Goal: Information Seeking & Learning: Learn about a topic

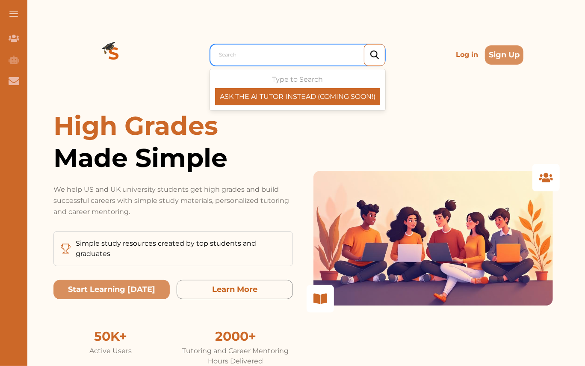
click at [337, 62] on div "Search" at bounding box center [297, 55] width 175 height 22
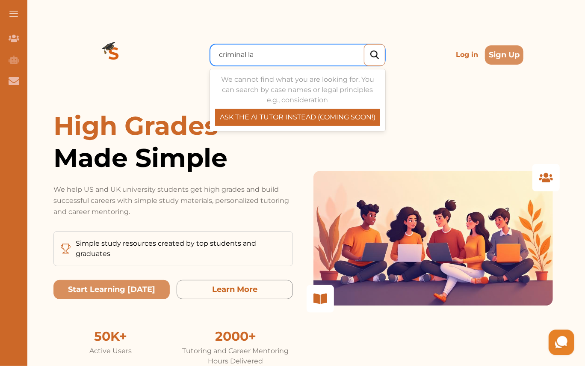
type input "criminal law"
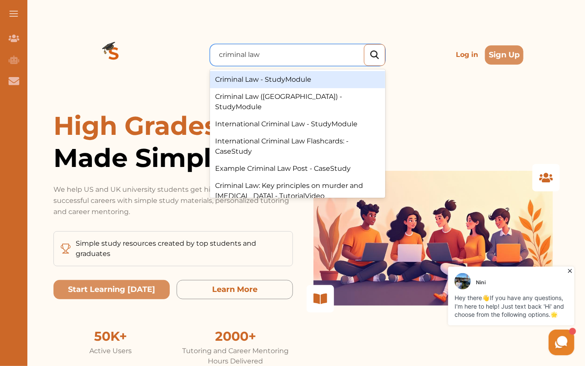
click at [323, 77] on div "Criminal Law - StudyModule" at bounding box center [297, 79] width 175 height 17
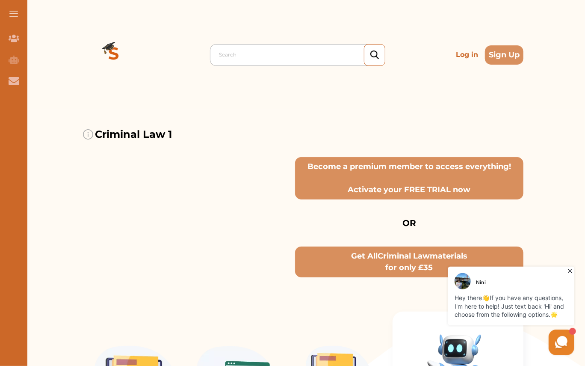
click at [254, 58] on div at bounding box center [300, 55] width 162 height 12
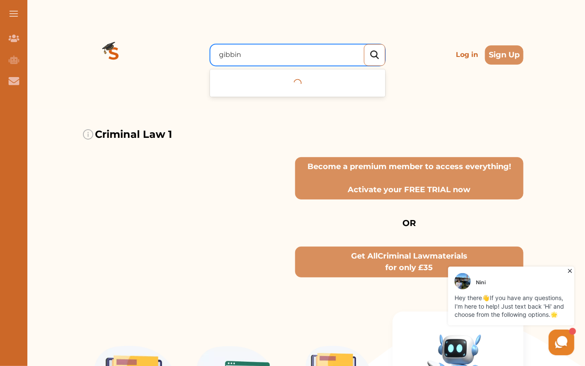
type input "gibbins"
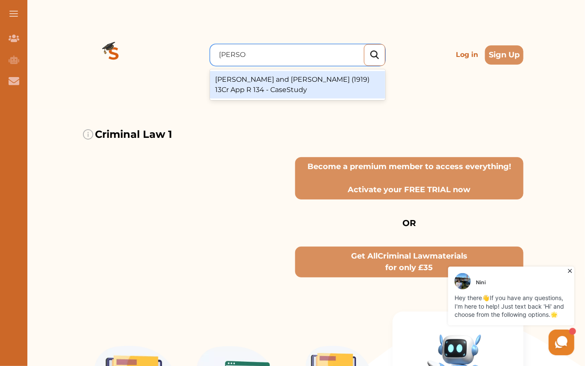
click at [285, 89] on div "R v Gibbins and Proctor (1919) 13Cr App R 134 - CaseStudy" at bounding box center [297, 84] width 175 height 27
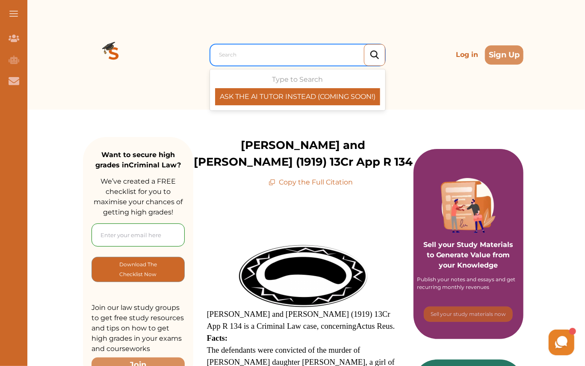
click at [246, 54] on div at bounding box center [300, 55] width 162 height 12
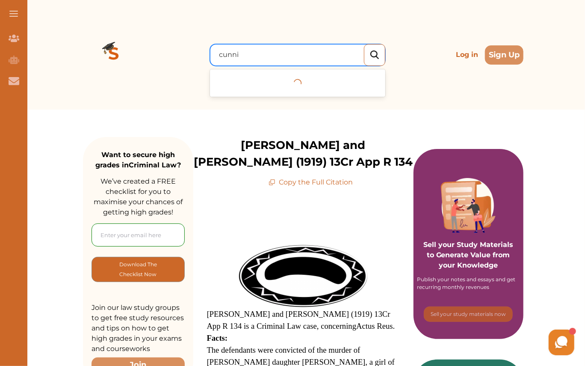
type input "cunnin"
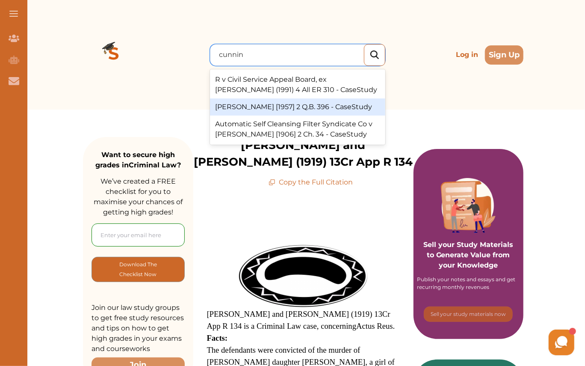
click at [292, 103] on div "R v Cunningham [1957] 2 Q.B. 396 - CaseStudy" at bounding box center [297, 106] width 175 height 17
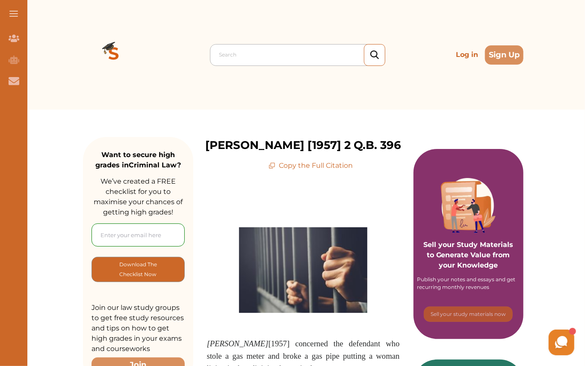
click at [242, 61] on div "Search" at bounding box center [300, 54] width 170 height 15
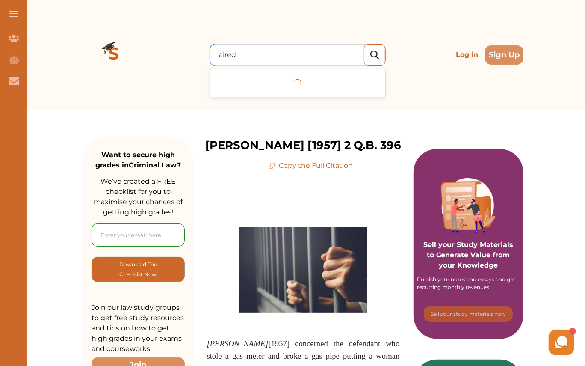
type input "aired"
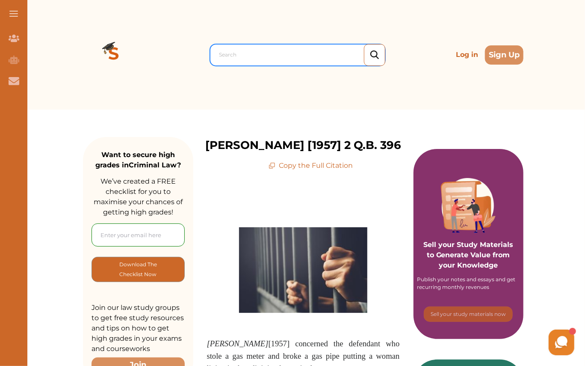
click at [284, 60] on div at bounding box center [300, 55] width 162 height 12
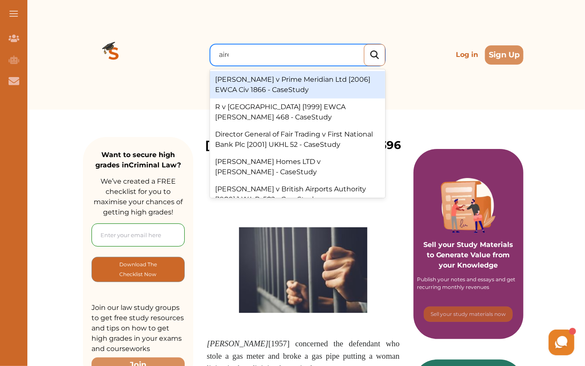
type input "aired"
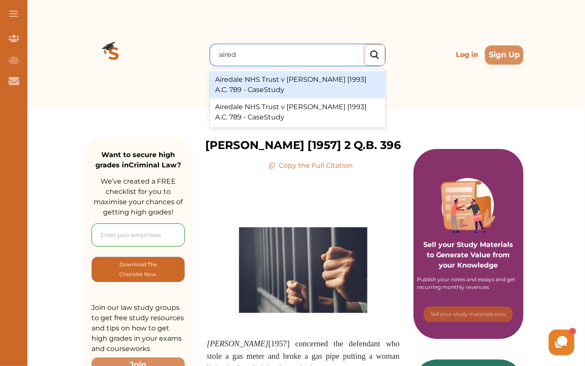
click at [319, 89] on div "Airedale NHS Trust v [PERSON_NAME] [1993] A.C. 789 - CaseStudy" at bounding box center [297, 84] width 175 height 27
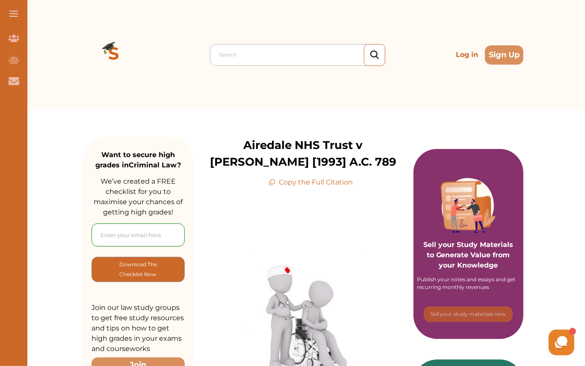
click at [262, 50] on div at bounding box center [300, 55] width 162 height 12
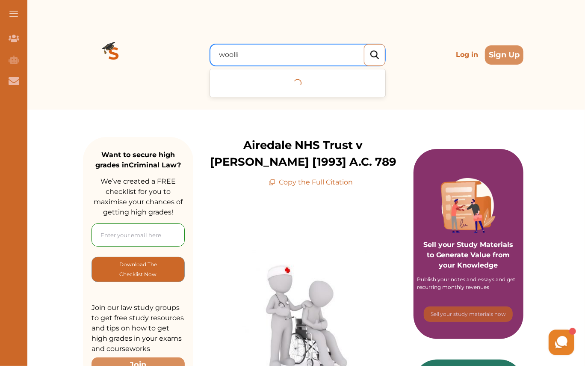
type input "woollin"
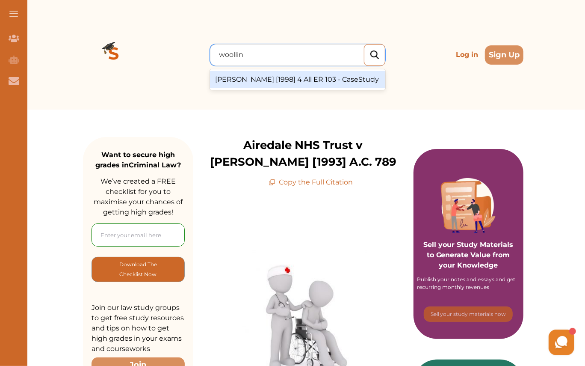
click at [272, 74] on div "R v Woollin [1998] 4 All ER 103 - CaseStudy" at bounding box center [297, 79] width 175 height 17
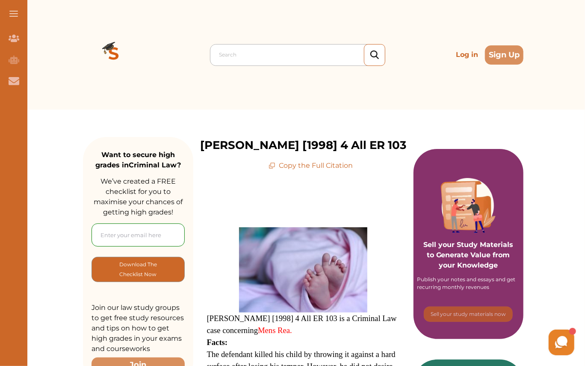
click at [246, 44] on div "Search" at bounding box center [297, 55] width 175 height 22
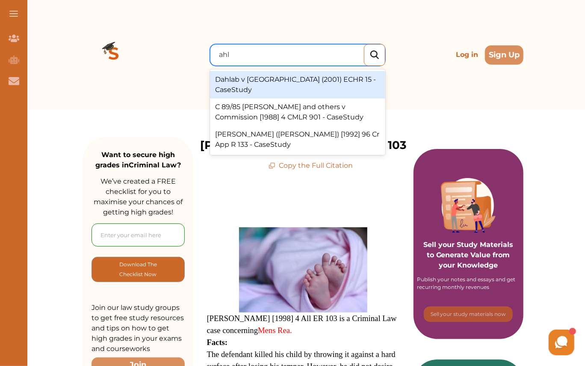
type input "ahlu"
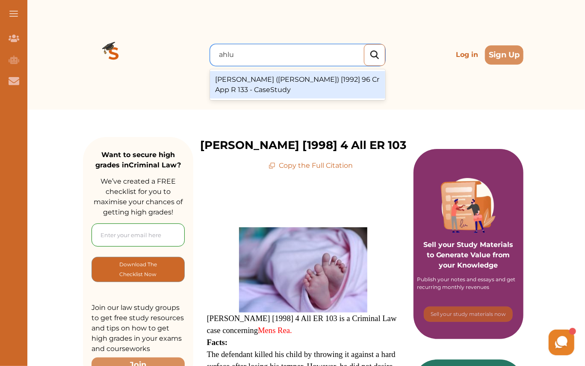
click at [268, 85] on div "R v Ahluwalia (Kiranjit) [1992] 96 Cr App R 133 - CaseStudy" at bounding box center [297, 84] width 175 height 27
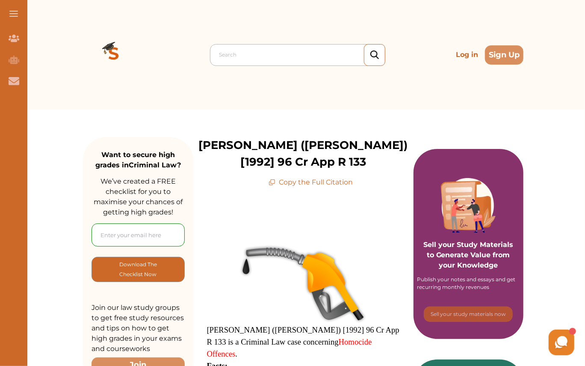
click at [254, 58] on div at bounding box center [300, 55] width 162 height 12
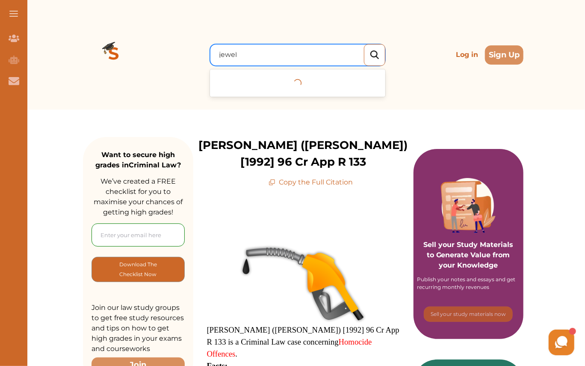
type input "jewell"
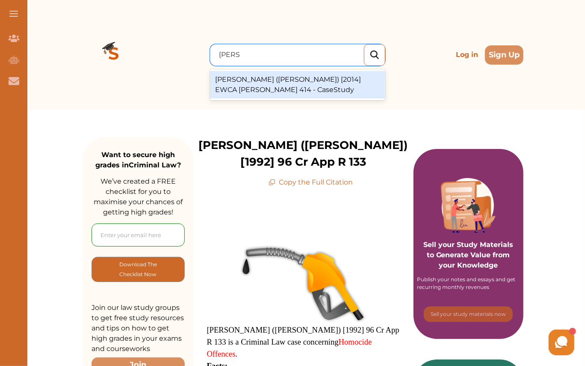
click at [253, 89] on div "R v Jewell (Darren) [2014] EWCA Crim 414 - CaseStudy" at bounding box center [297, 84] width 175 height 27
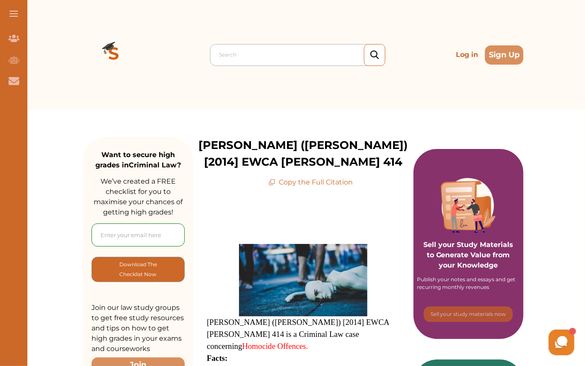
click at [231, 56] on div at bounding box center [300, 55] width 162 height 12
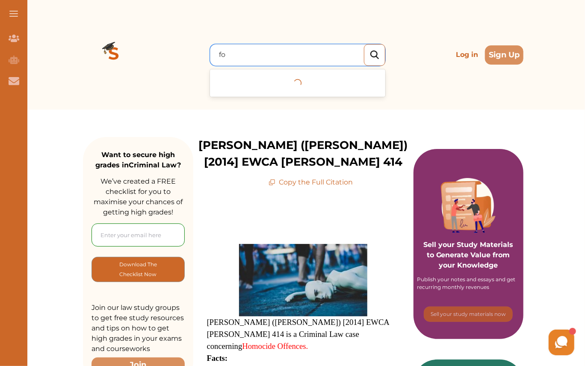
type input "fo"
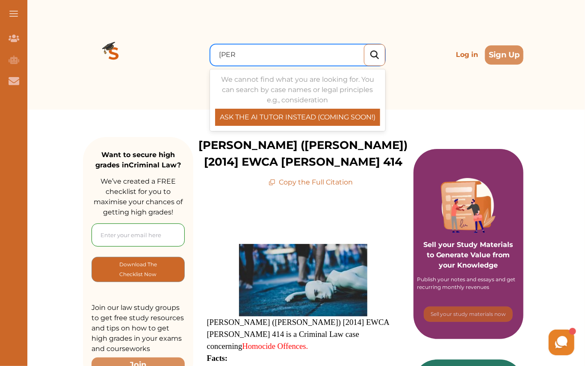
type input "[PERSON_NAME]"
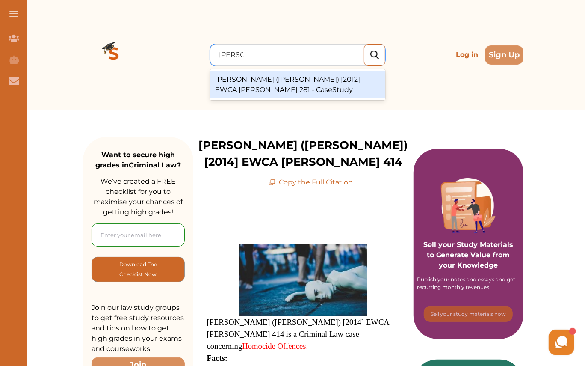
click at [279, 80] on div "R v Dowds (Stephen Andrew) [2012] EWCA Crim 281 - CaseStudy" at bounding box center [297, 84] width 175 height 27
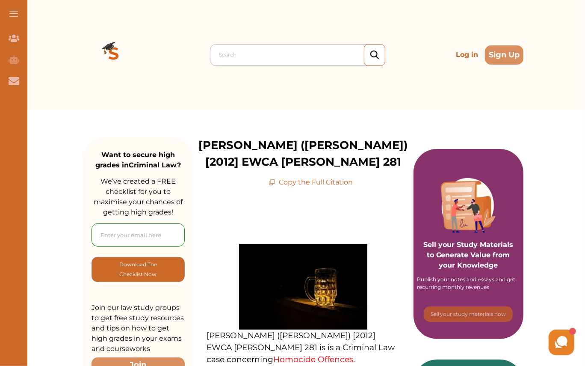
click at [263, 54] on div at bounding box center [300, 55] width 162 height 12
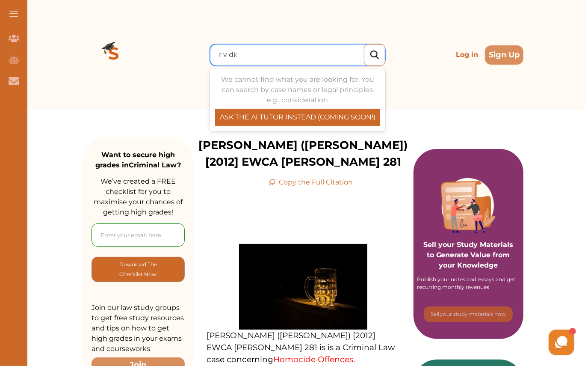
type input "r v dica"
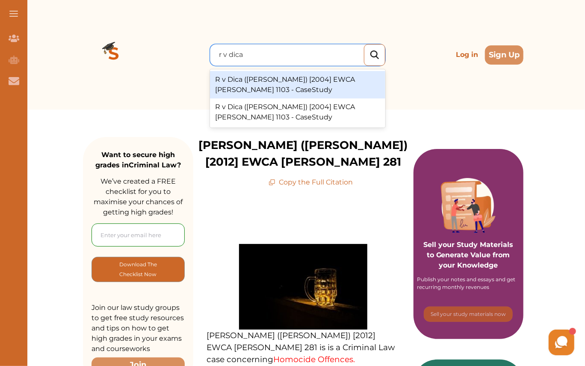
click at [295, 86] on div "R v Dica (Mohammed) [2004] EWCA Crim 1103 - CaseStudy" at bounding box center [297, 84] width 175 height 27
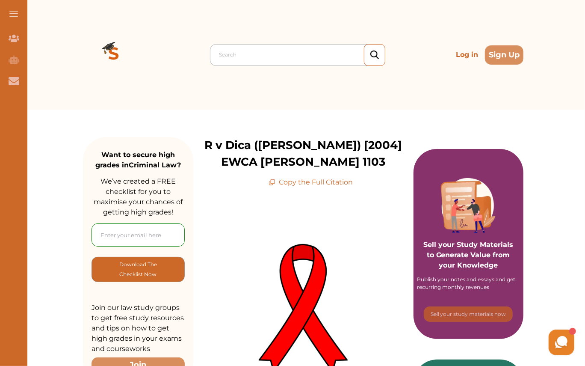
click at [251, 56] on div at bounding box center [300, 55] width 162 height 12
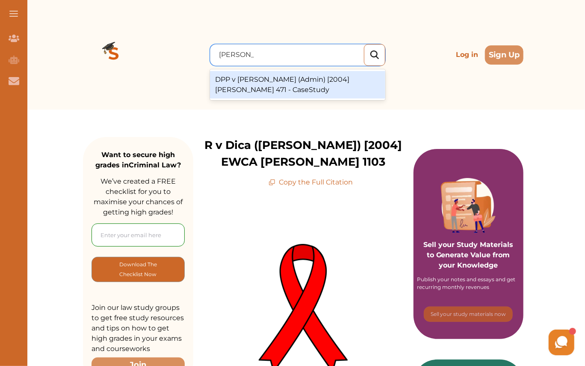
type input "santana"
click at [295, 84] on div "DPP v Santana Burmudez (Admin) [2004] Crim LR 471 - CaseStudy" at bounding box center [297, 84] width 175 height 27
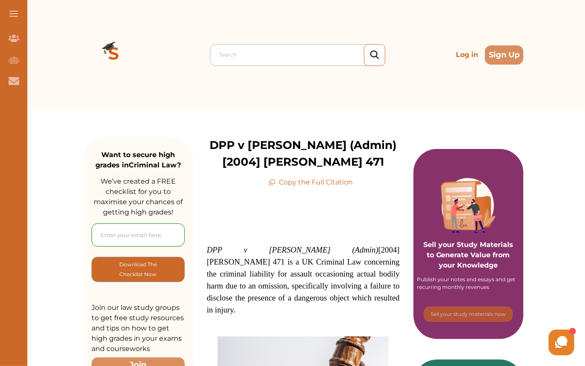
click at [237, 65] on div "Search" at bounding box center [297, 55] width 175 height 22
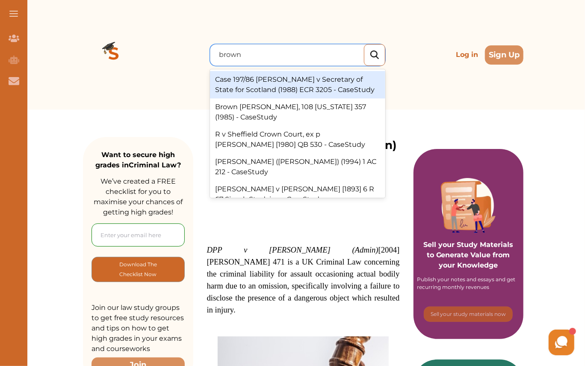
type input "brown"
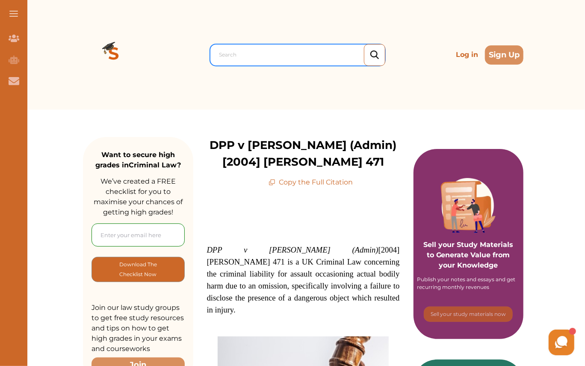
click at [262, 56] on div at bounding box center [300, 55] width 162 height 12
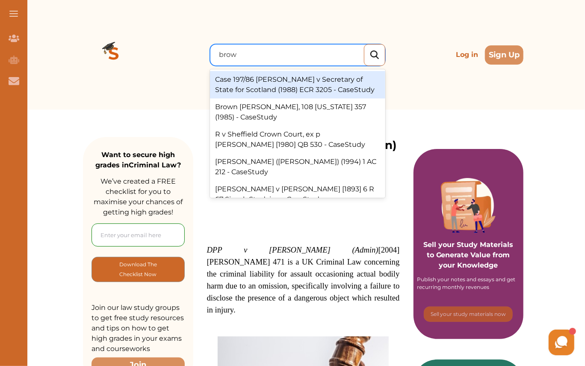
type input "brown"
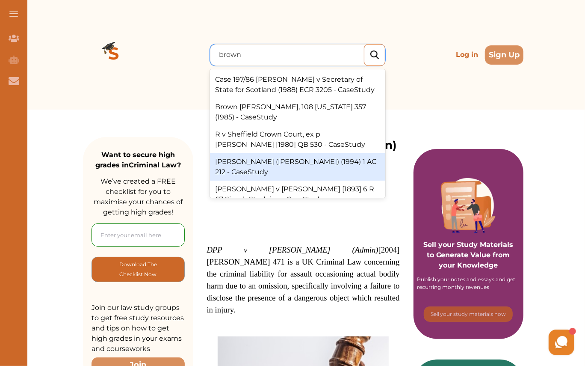
click at [356, 160] on div "R v Brown (Anthony Joseph) (1994) 1 AC 212 - CaseStudy" at bounding box center [297, 166] width 175 height 27
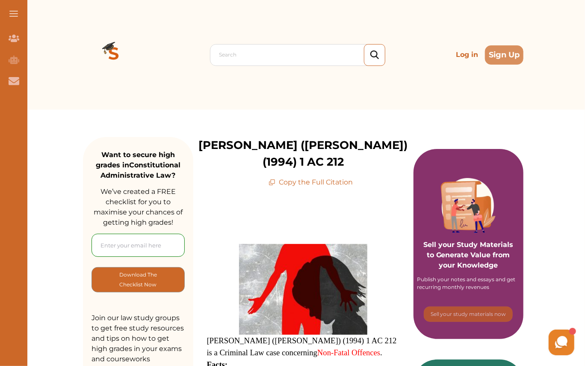
click at [201, 67] on div "Search Log in Sign Up" at bounding box center [303, 54] width 440 height 109
click at [230, 65] on div "Search Log in Sign Up" at bounding box center [303, 54] width 440 height 109
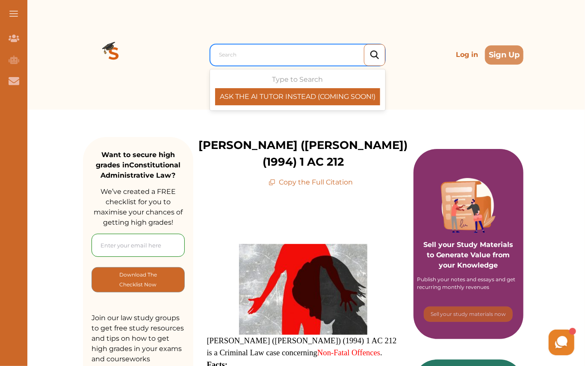
click at [230, 54] on div at bounding box center [300, 55] width 162 height 12
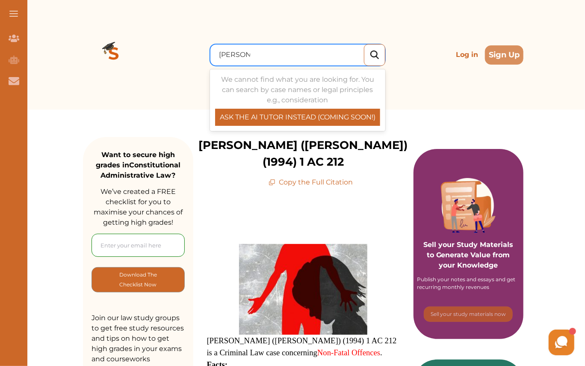
type input "[PERSON_NAME]"
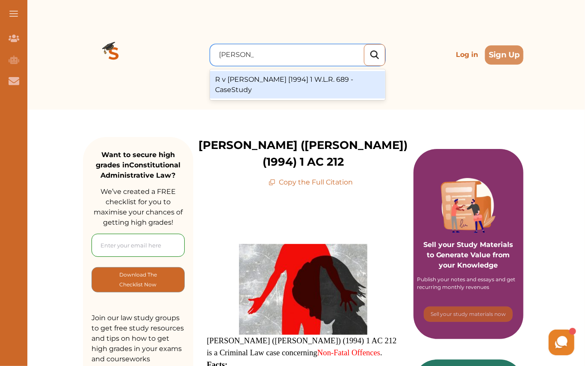
click at [258, 78] on div "R v [PERSON_NAME] [1994] 1 W.L.R. 689 - CaseStudy" at bounding box center [297, 84] width 175 height 27
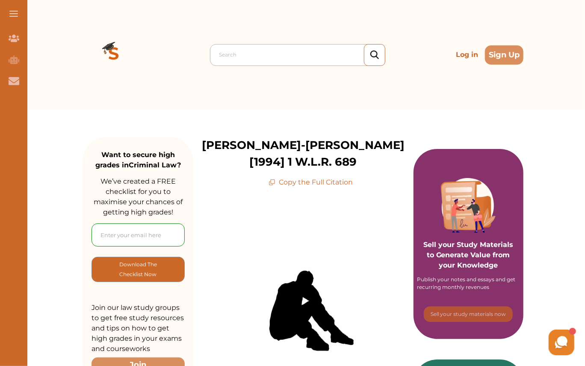
click at [281, 59] on div at bounding box center [300, 55] width 162 height 12
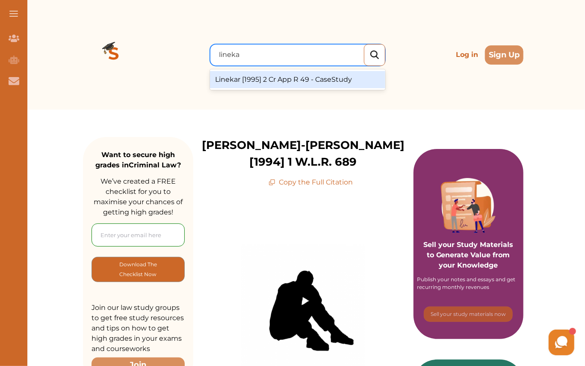
type input "linekar"
click at [299, 76] on div "Linekar [1995] 2 Cr App R 49 - CaseStudy" at bounding box center [297, 79] width 175 height 17
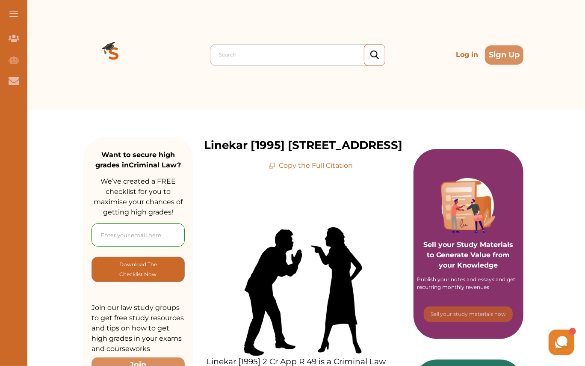
click at [251, 55] on div at bounding box center [300, 55] width 162 height 12
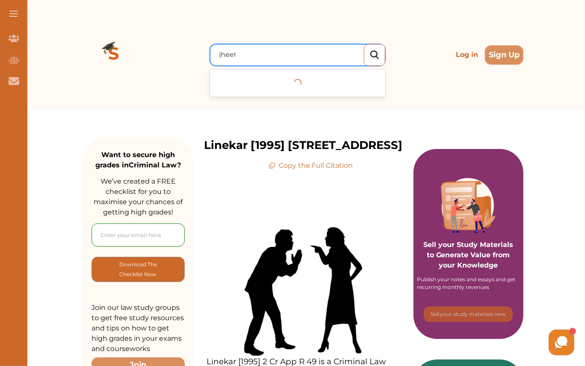
type input "jheeta"
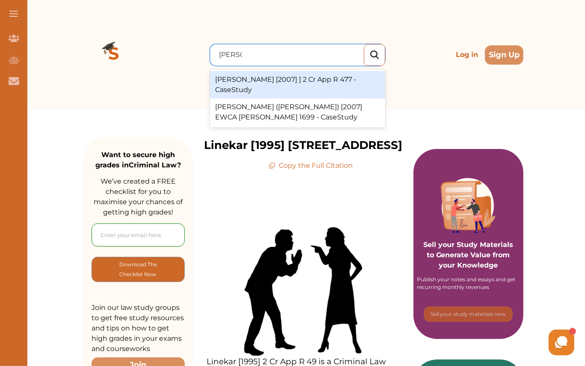
click at [258, 82] on div "Jheeta [2007] ] 2 Cr App R 477 - CaseStudy" at bounding box center [297, 84] width 175 height 27
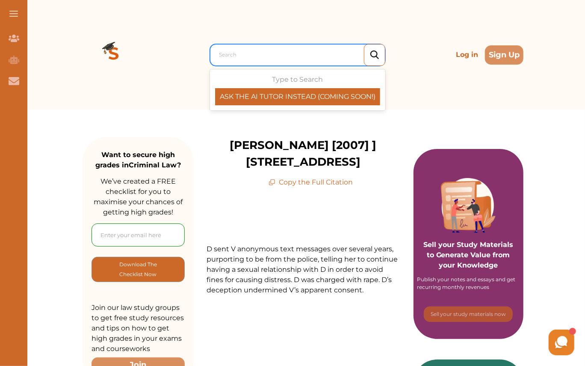
click at [246, 63] on div "Search" at bounding box center [297, 55] width 175 height 22
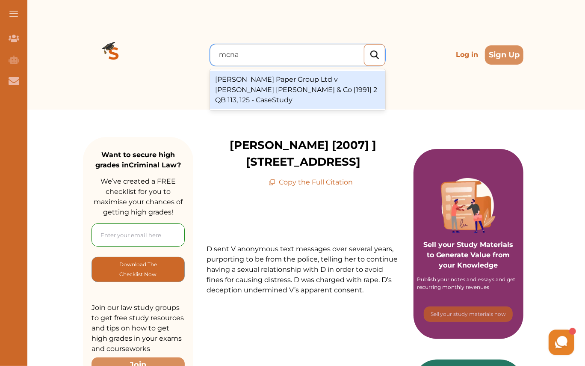
type input "mcna"
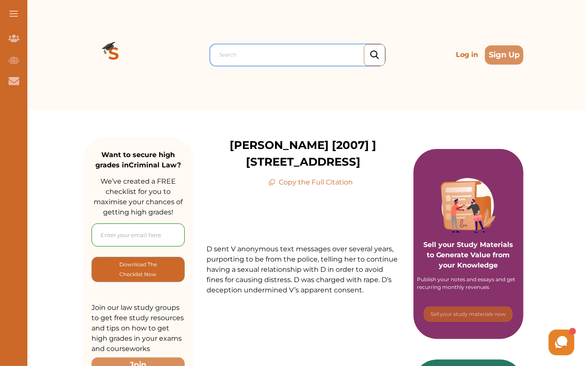
paste input "McNally"
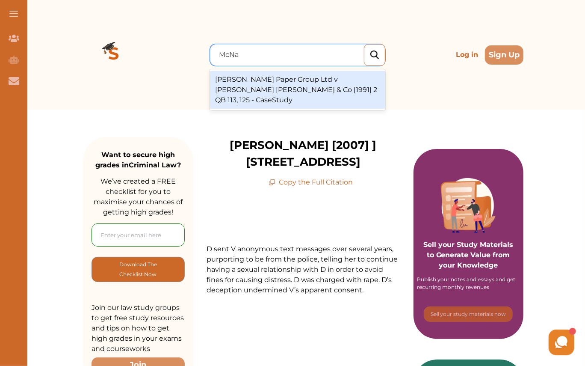
type input "McNa"
click at [254, 56] on div at bounding box center [300, 55] width 162 height 12
paste input "Elbekkay"
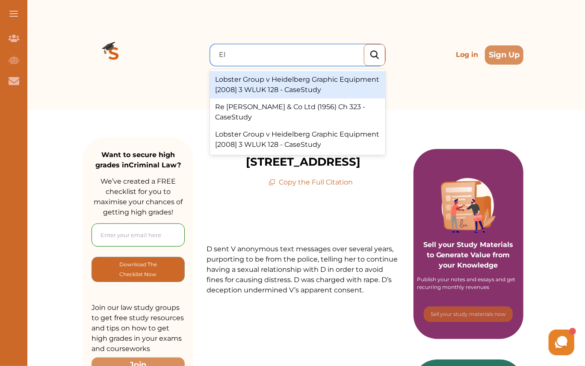
type input "E"
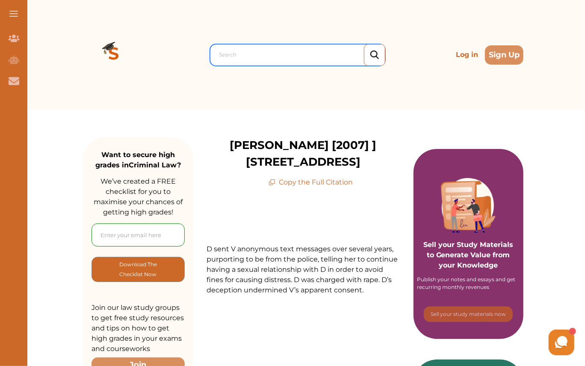
click at [253, 56] on div at bounding box center [300, 55] width 162 height 12
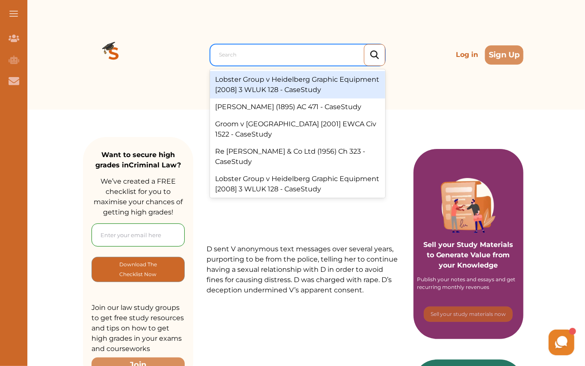
paste input "Gullefer"
type input "Gullefer"
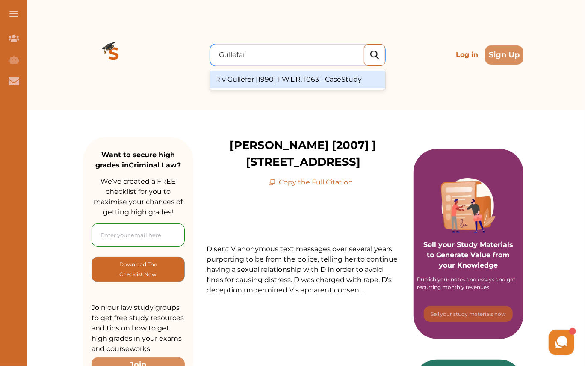
click at [278, 80] on div "R v Gullefer [1990] 1 W.L.R. 1063 - CaseStudy" at bounding box center [297, 79] width 175 height 17
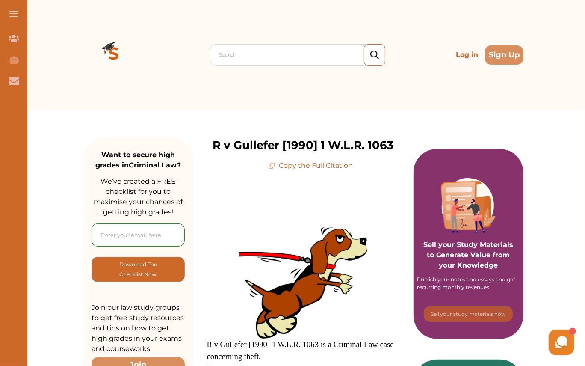
click at [234, 42] on div "Search Log in Sign Up" at bounding box center [303, 54] width 440 height 109
click at [234, 55] on div at bounding box center [300, 55] width 162 height 12
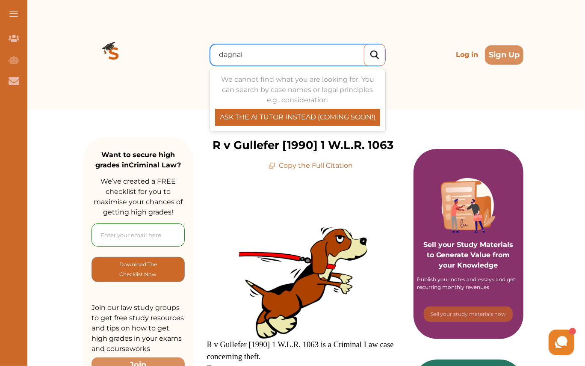
type input "dagnall"
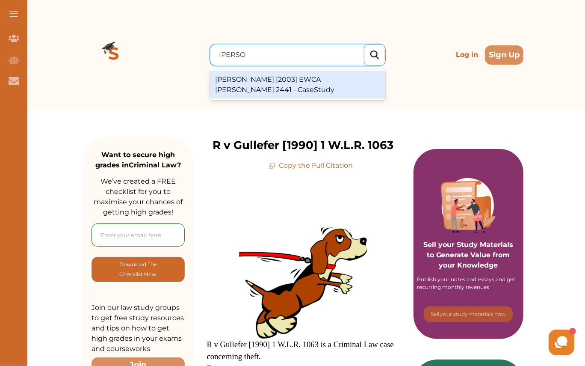
click at [288, 77] on div "R v Dagnall [2003] EWCA Crim 2441 - CaseStudy" at bounding box center [297, 84] width 175 height 27
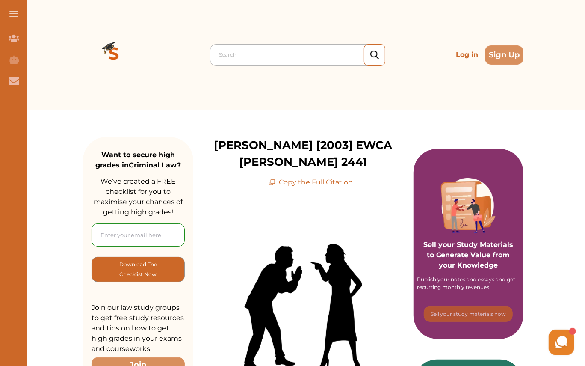
click at [242, 59] on div at bounding box center [300, 55] width 162 height 12
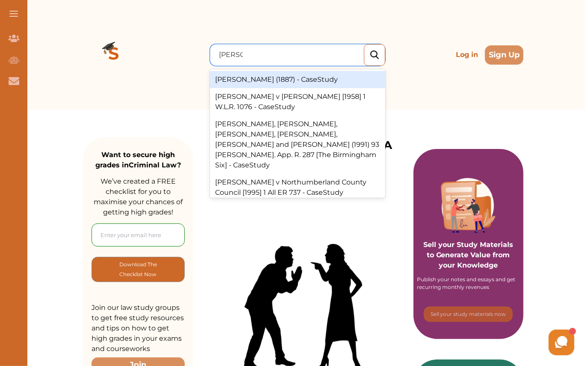
type input "[PERSON_NAME]"
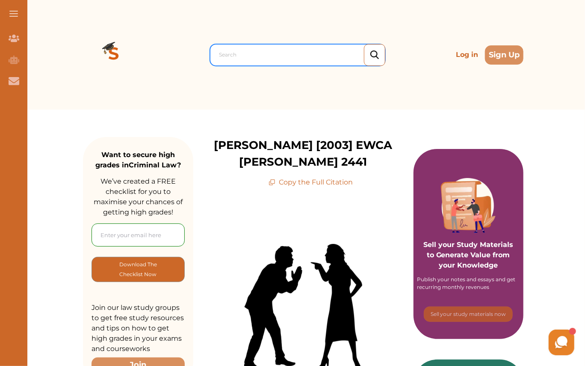
click at [245, 49] on div at bounding box center [300, 55] width 162 height 12
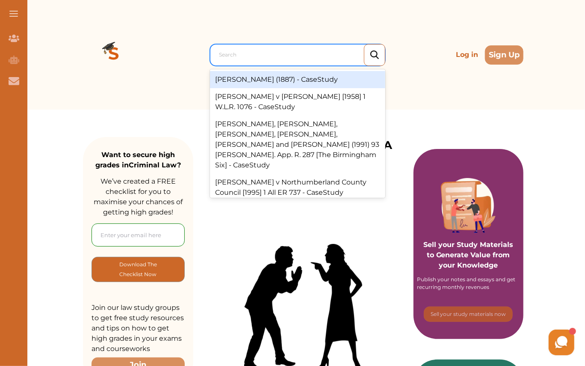
paste input "R v Walker [1962]"
type input "R v Walker [1962]"
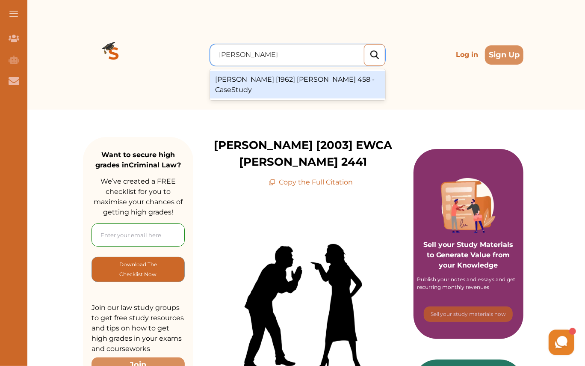
click at [291, 80] on div "R v Walker [1962] Crim LR 458 - CaseStudy" at bounding box center [297, 84] width 175 height 27
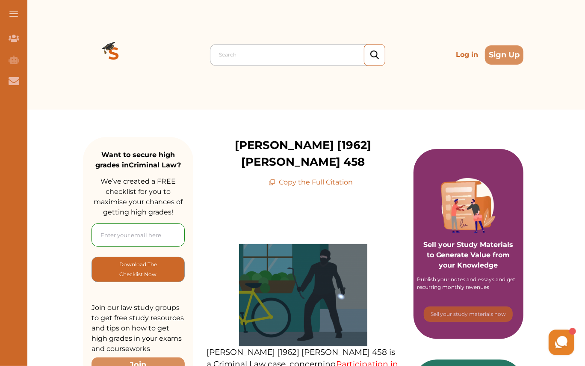
click at [245, 52] on div at bounding box center [300, 55] width 162 height 12
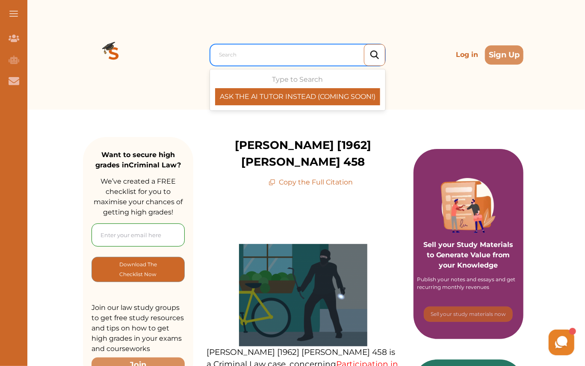
paste input "Khan [1998] 3 WLUK 350"
type input "Khan [1998] 3 WLUK 350"
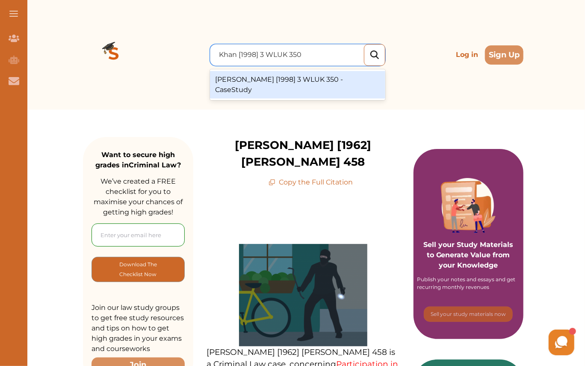
click at [308, 74] on div "Khan [1998] 3 WLUK 350 - CaseStudy" at bounding box center [297, 84] width 175 height 27
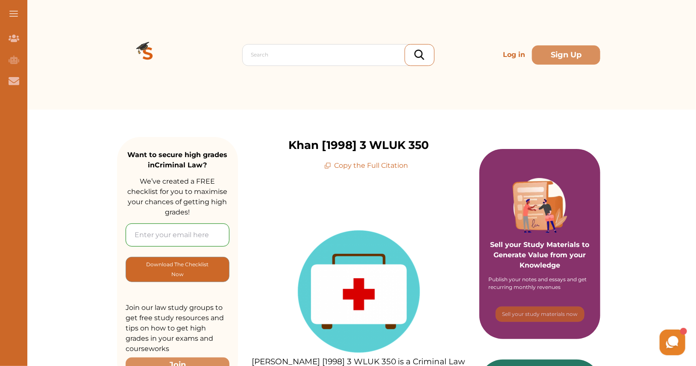
click at [196, 231] on input "email" at bounding box center [178, 234] width 104 height 23
type input "[EMAIL_ADDRESS][DOMAIN_NAME]"
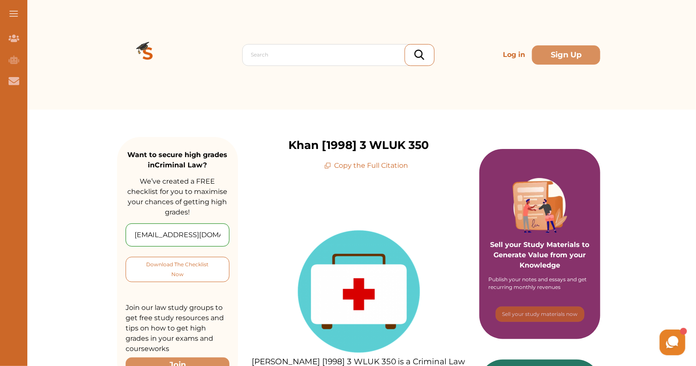
click at [180, 270] on p "Download The Checklist Now" at bounding box center [177, 269] width 69 height 20
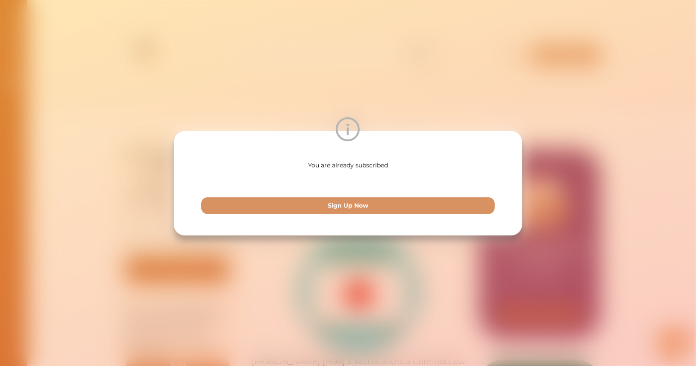
click at [538, 59] on div "You are already subscribed Sign Up Now" at bounding box center [348, 183] width 696 height 366
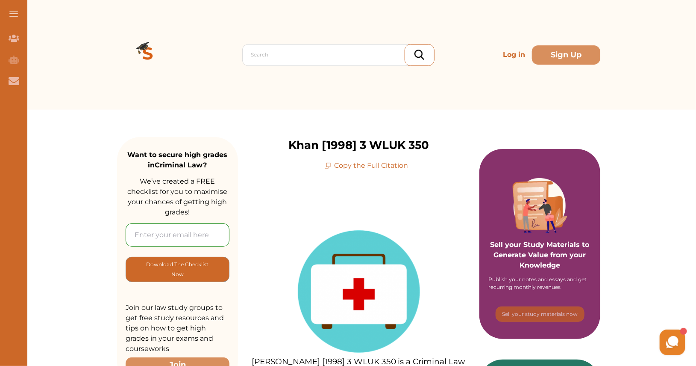
click at [176, 229] on input "email" at bounding box center [178, 234] width 104 height 23
type input "[EMAIL_ADDRESS][DOMAIN_NAME]"
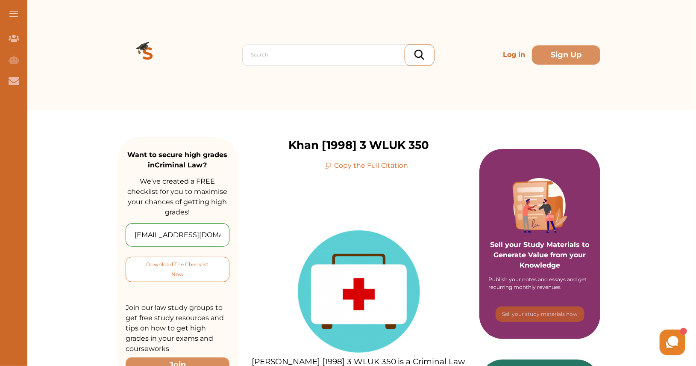
click at [193, 275] on p "Download The Checklist Now" at bounding box center [177, 269] width 69 height 20
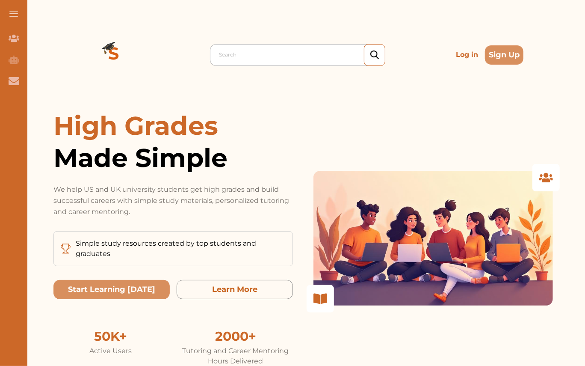
click at [290, 50] on div at bounding box center [300, 55] width 162 height 12
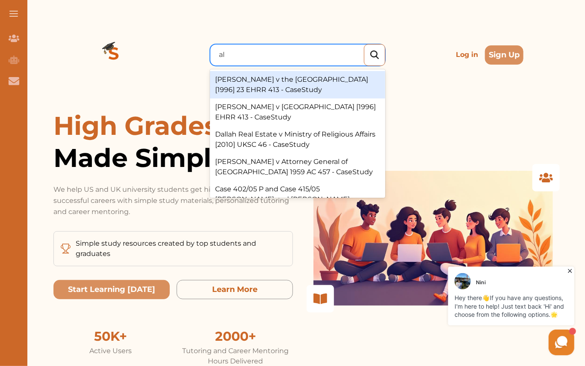
type input "a"
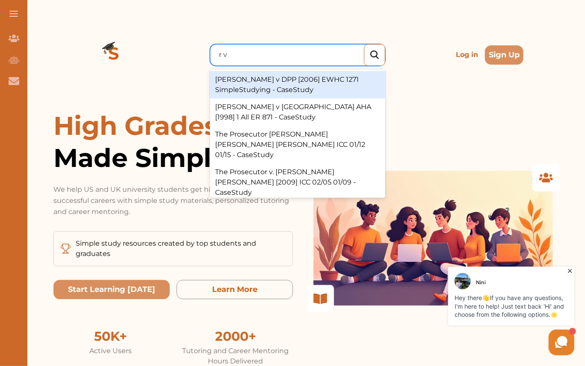
type input "r v"
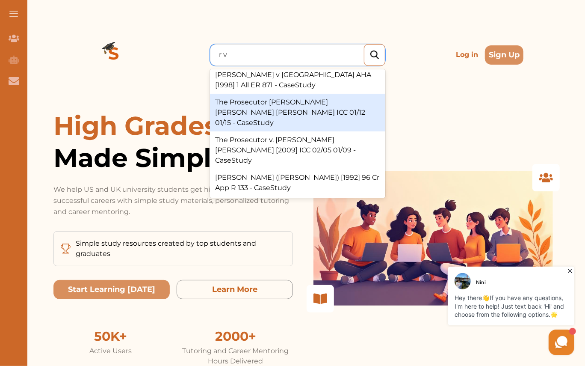
scroll to position [33, 0]
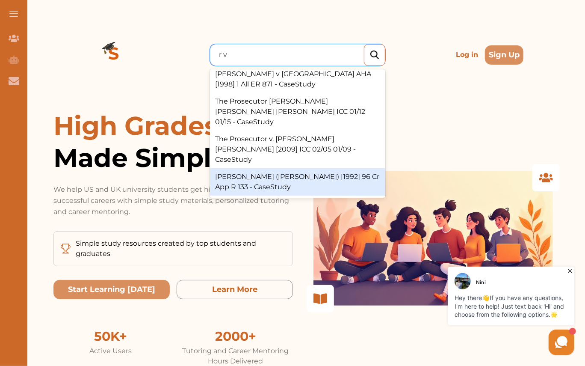
click at [284, 168] on div "R v Ahluwalia (Kiranjit) [1992] 96 Cr App R 133 - CaseStudy" at bounding box center [297, 181] width 175 height 27
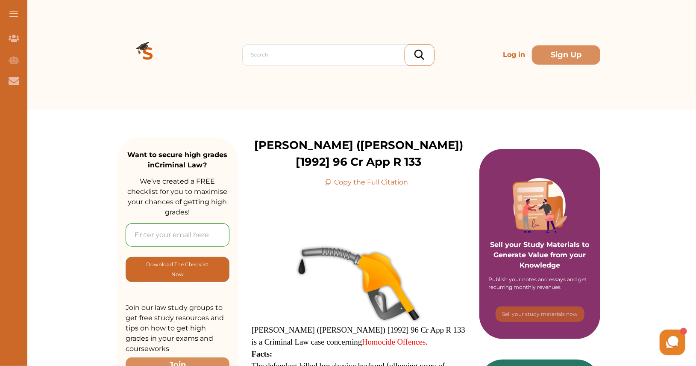
click at [177, 234] on input "email" at bounding box center [178, 234] width 104 height 23
type input "[EMAIL_ADDRESS][DOMAIN_NAME]"
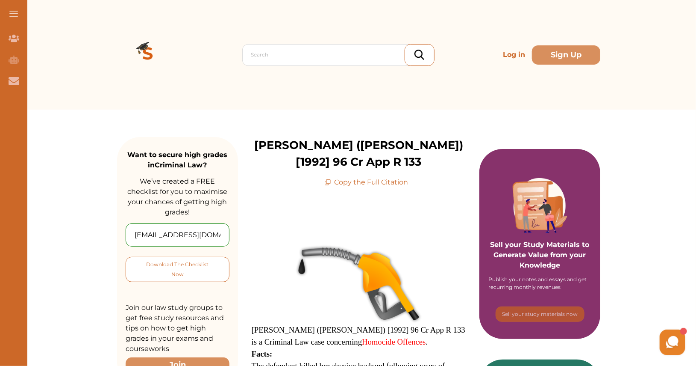
click at [184, 271] on p "Download The Checklist Now" at bounding box center [177, 269] width 69 height 20
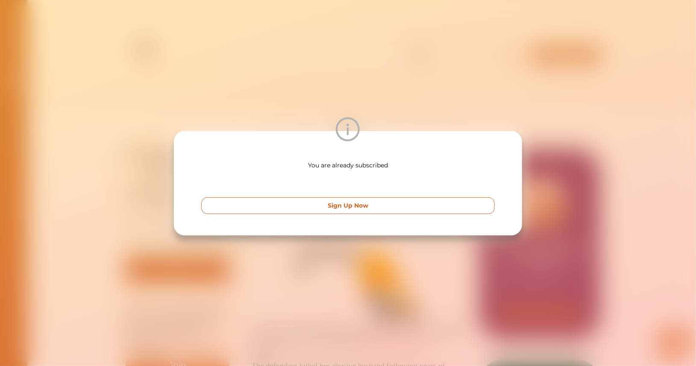
click at [458, 205] on button "Sign Up Now" at bounding box center [348, 205] width 294 height 17
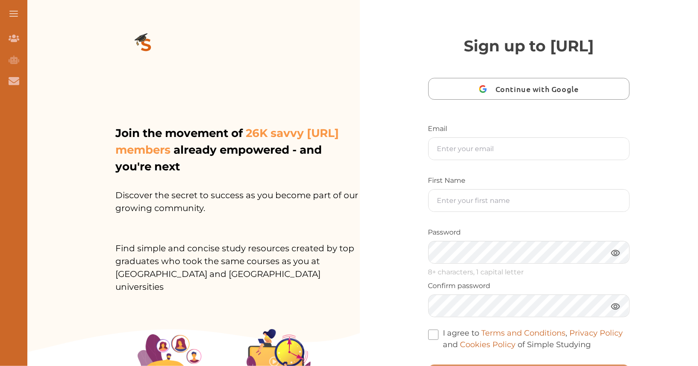
click at [144, 47] on img at bounding box center [146, 46] width 62 height 62
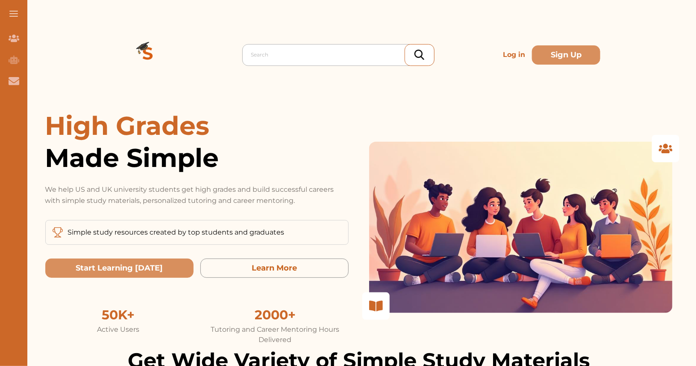
click at [275, 54] on div at bounding box center [340, 55] width 179 height 12
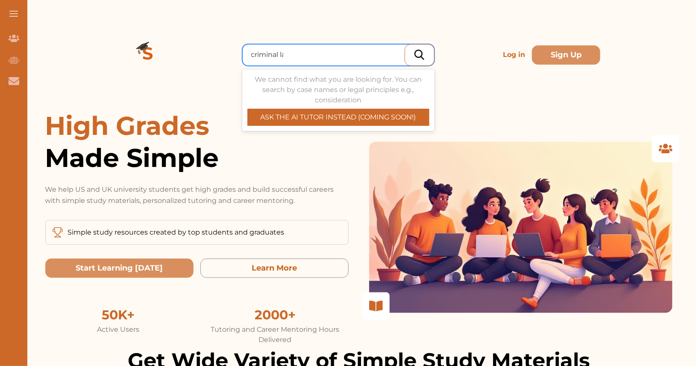
type input "criminal law"
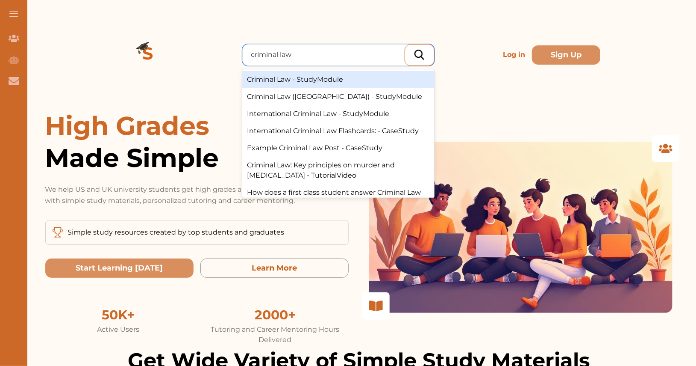
click at [303, 82] on div "Criminal Law - StudyModule" at bounding box center [338, 79] width 192 height 17
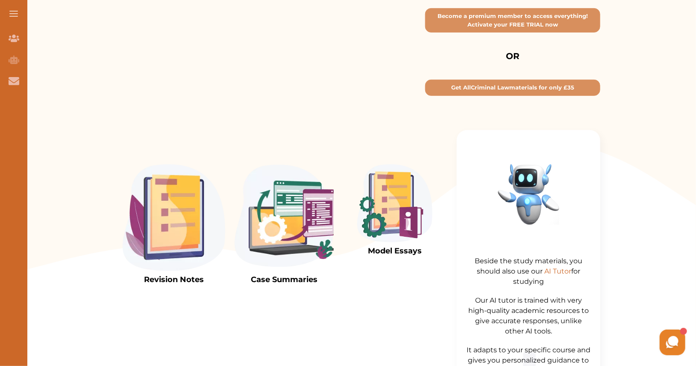
scroll to position [171, 0]
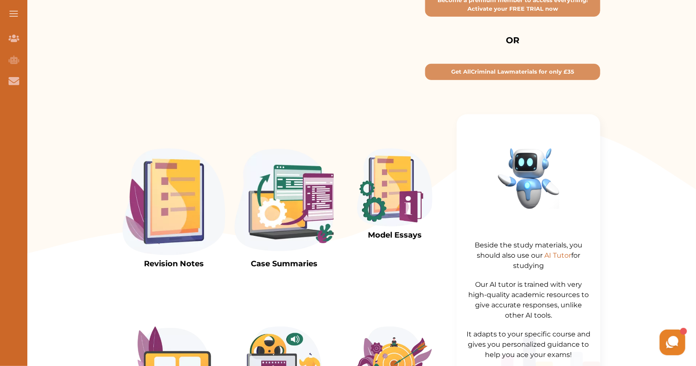
click at [289, 191] on img at bounding box center [284, 201] width 103 height 106
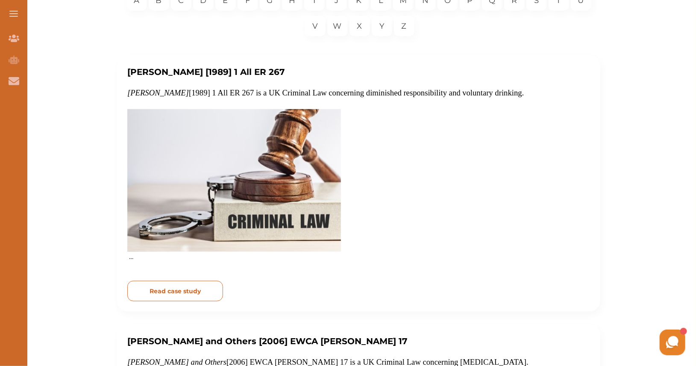
click at [185, 286] on button "Read case study" at bounding box center [175, 290] width 96 height 21
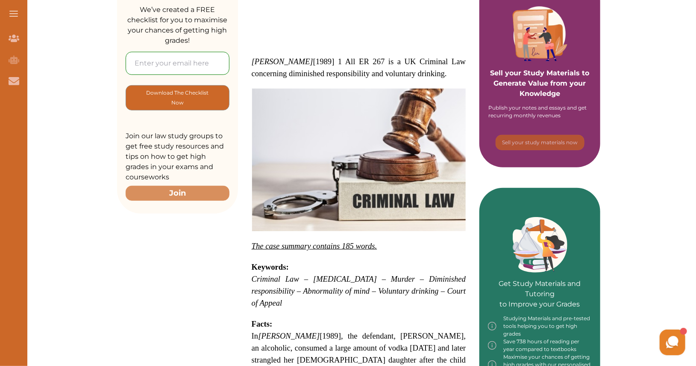
click at [166, 52] on input "email" at bounding box center [178, 63] width 104 height 23
type input "[EMAIL_ADDRESS][DOMAIN_NAME]"
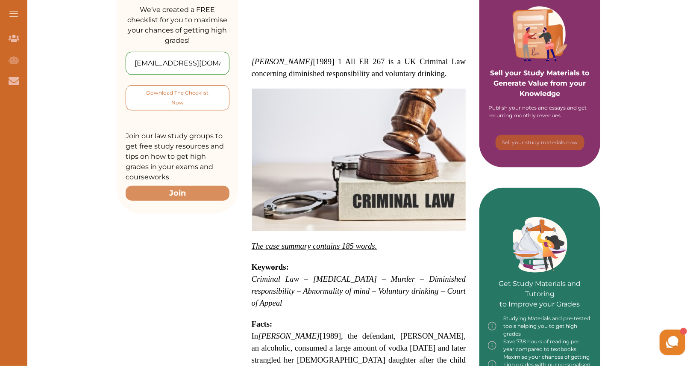
click at [187, 89] on p "Download The Checklist Now" at bounding box center [177, 98] width 69 height 20
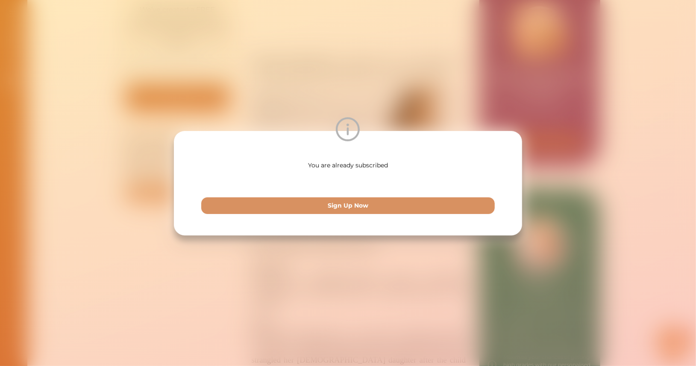
click at [440, 123] on div at bounding box center [348, 129] width 348 height 24
click at [451, 101] on div "You are already subscribed Sign Up Now" at bounding box center [348, 183] width 696 height 366
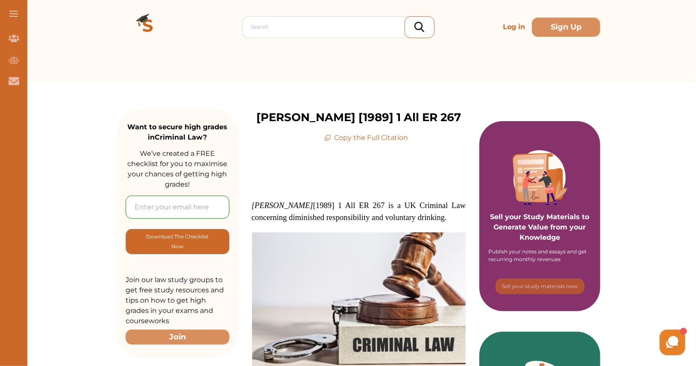
scroll to position [27, 0]
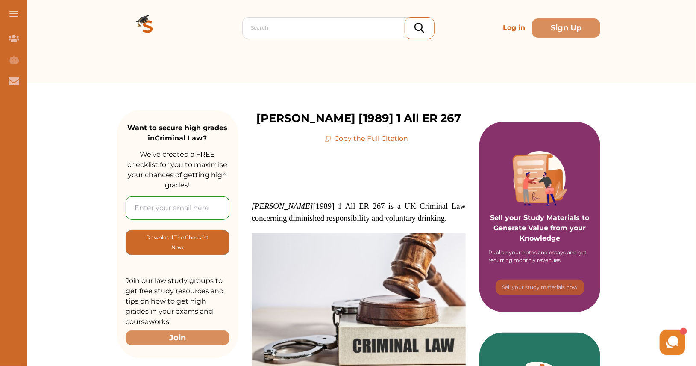
click at [177, 208] on input "email" at bounding box center [178, 207] width 104 height 23
type input "[EMAIL_ADDRESS][DOMAIN_NAME]"
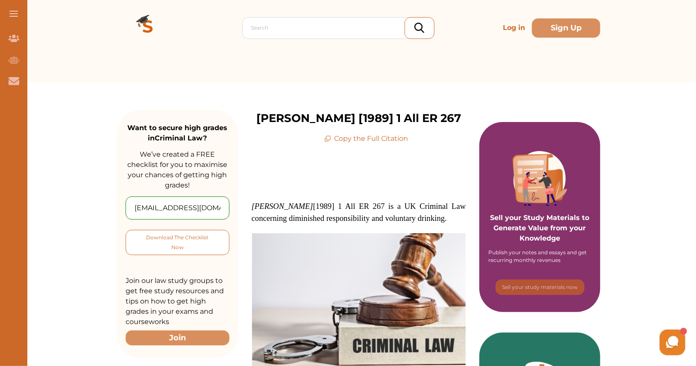
click at [200, 239] on p "Download The Checklist Now" at bounding box center [177, 242] width 69 height 20
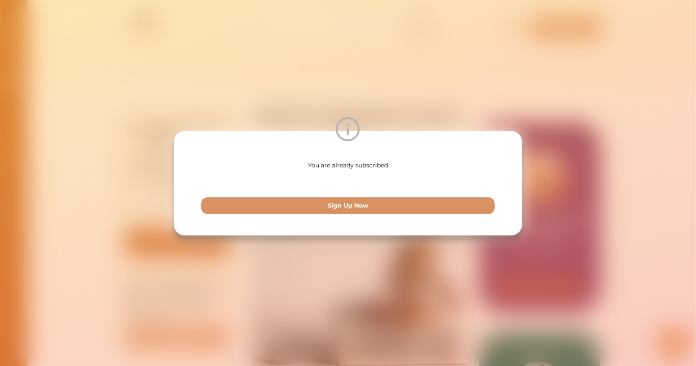
click at [497, 98] on div "You are already subscribed Sign Up Now" at bounding box center [348, 183] width 696 height 366
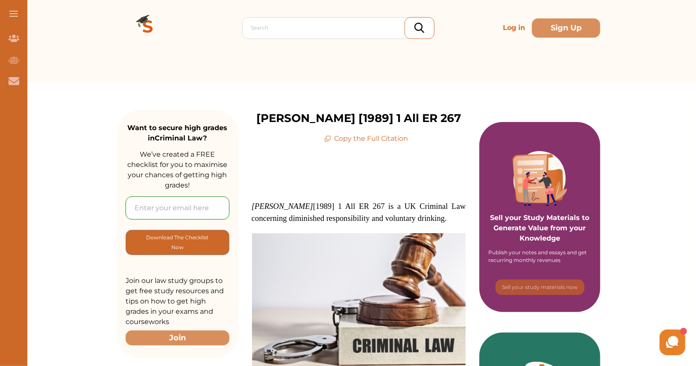
click at [201, 208] on input "email" at bounding box center [178, 207] width 104 height 23
